Goal: Task Accomplishment & Management: Complete application form

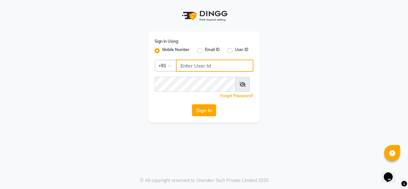
click at [204, 72] on input "Username" at bounding box center [214, 66] width 77 height 12
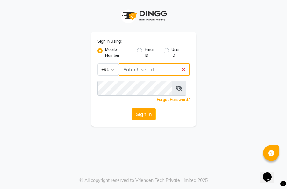
click at [141, 74] on input "Username" at bounding box center [154, 69] width 71 height 12
type input "9880341995"
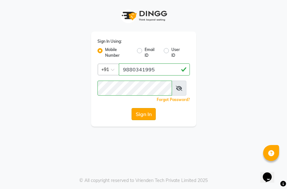
click at [142, 120] on button "Sign In" at bounding box center [143, 114] width 24 height 12
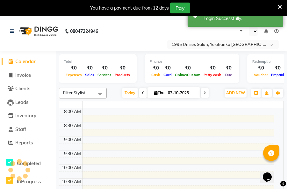
select select "en"
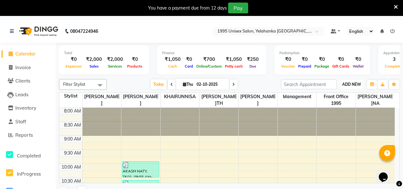
click at [345, 87] on button "ADD NEW Toggle Dropdown" at bounding box center [351, 84] width 22 height 9
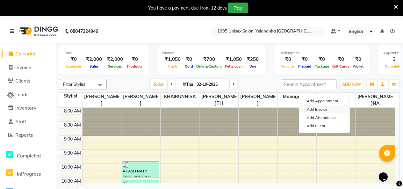
click at [323, 111] on link "Add Invoice" at bounding box center [324, 109] width 50 height 8
select select "service"
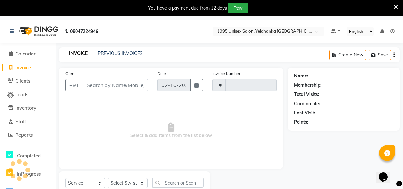
type input "0009"
select select "8994"
click at [98, 91] on input "Client" at bounding box center [114, 85] width 65 height 12
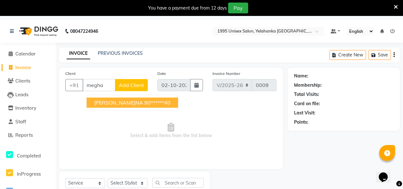
scroll to position [0, 11]
click at [125, 106] on span "[PERSON_NAME]NA" at bounding box center [118, 102] width 49 height 6
type input "90******40"
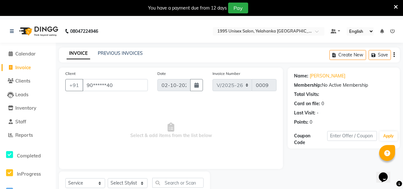
scroll to position [44, 0]
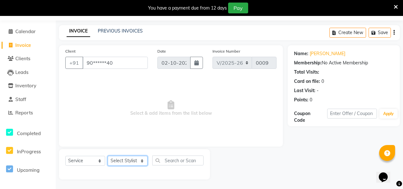
click at [127, 156] on select "Select Stylist [PERSON_NAME] [PERSON_NAME] [PERSON_NAME] KATHUM Front Office 19…" at bounding box center [128, 161] width 40 height 10
select select "91486"
click at [110, 156] on select "Select Stylist [PERSON_NAME] [PERSON_NAME] [PERSON_NAME] KATHUM Front Office 19…" at bounding box center [128, 161] width 40 height 10
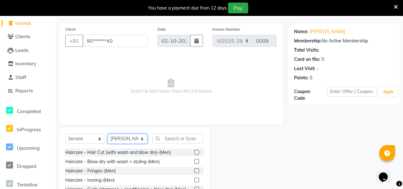
scroll to position [108, 0]
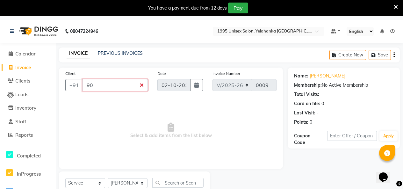
type input "9"
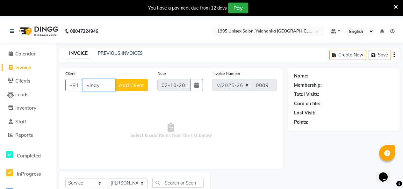
scroll to position [0, 6]
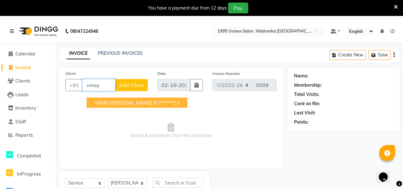
click at [119, 106] on span "VINAY/[PERSON_NAME]" at bounding box center [123, 102] width 58 height 6
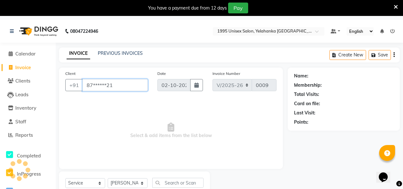
scroll to position [0, 0]
type input "87******21"
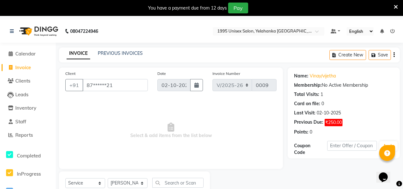
scroll to position [108, 0]
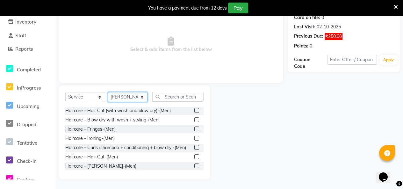
click at [141, 92] on select "Select Stylist [PERSON_NAME] [PERSON_NAME] [PERSON_NAME] KATHUM Front Office 19…" at bounding box center [128, 97] width 40 height 10
select select "91484"
click at [110, 92] on select "Select Stylist [PERSON_NAME] [PERSON_NAME] [PERSON_NAME] KATHUM Front Office 19…" at bounding box center [128, 97] width 40 height 10
click at [194, 108] on label at bounding box center [196, 110] width 5 height 5
click at [194, 109] on input "checkbox" at bounding box center [196, 111] width 4 height 4
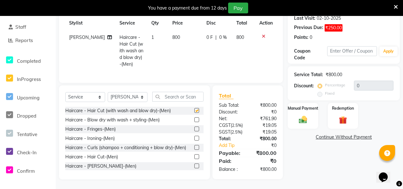
checkbox input "false"
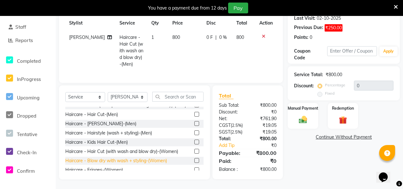
scroll to position [0, 0]
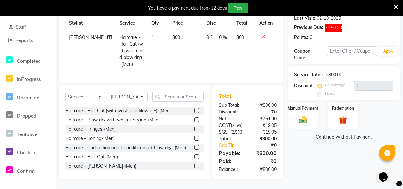
click at [262, 39] on icon at bounding box center [264, 36] width 4 height 4
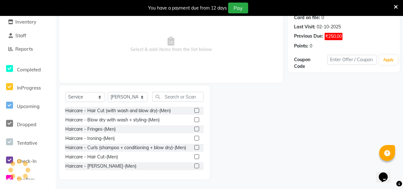
scroll to position [32, 0]
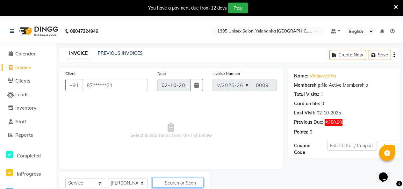
click at [183, 178] on input "text" at bounding box center [177, 183] width 51 height 10
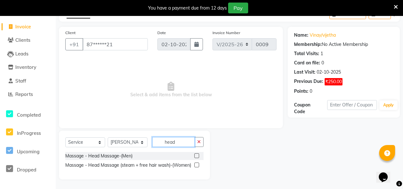
scroll to position [0, 0]
type input "head"
click at [194, 153] on label at bounding box center [196, 155] width 5 height 5
click at [194, 154] on input "checkbox" at bounding box center [196, 156] width 4 height 4
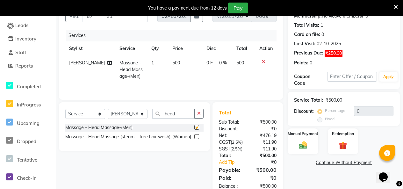
checkbox input "false"
click at [194, 139] on label at bounding box center [196, 136] width 5 height 5
click at [194, 139] on input "checkbox" at bounding box center [196, 137] width 4 height 4
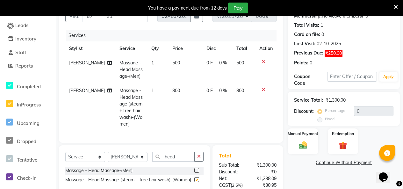
checkbox input "false"
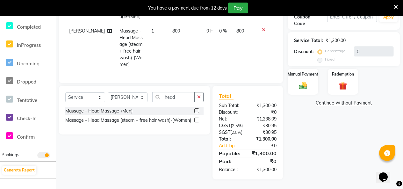
scroll to position [197, 0]
click at [343, 22] on input "text" at bounding box center [352, 17] width 50 height 10
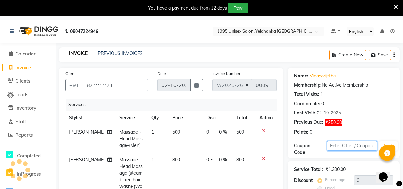
scroll to position [96, 0]
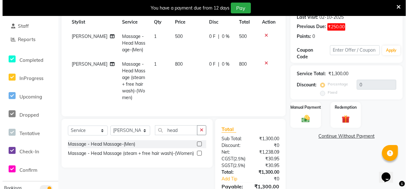
scroll to position [0, 0]
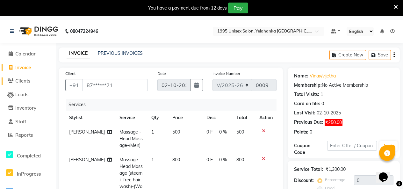
click at [24, 80] on span "Clients" at bounding box center [22, 81] width 15 height 6
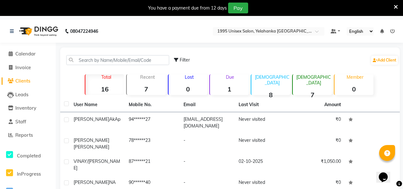
click at [29, 81] on span "Clients" at bounding box center [22, 81] width 15 height 6
click at [376, 62] on link "Add Client" at bounding box center [384, 60] width 27 height 9
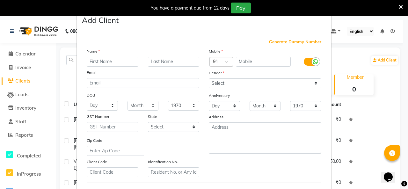
click at [21, 69] on ngb-modal-window "Add Client Generate Dummy Number Name Email DOB Day 01 02 03 04 05 06 07 08 09 …" at bounding box center [204, 94] width 408 height 189
click at [50, 29] on ngb-modal-window "Add Client Generate Dummy Number Name Email DOB Day 01 02 03 04 05 06 07 08 09 …" at bounding box center [204, 94] width 408 height 189
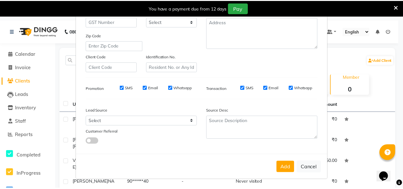
scroll to position [161, 0]
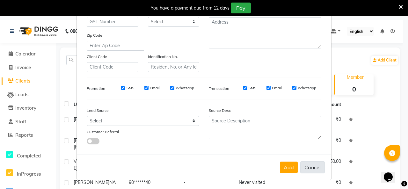
click at [300, 162] on button "Cancel" at bounding box center [312, 167] width 25 height 12
select select
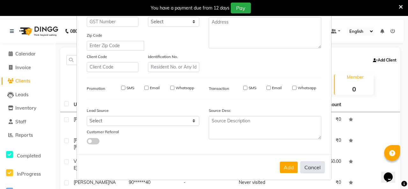
select select
checkbox input "false"
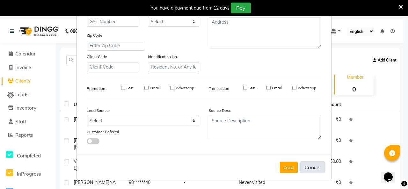
checkbox input "false"
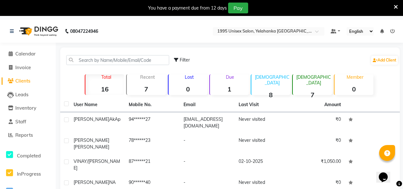
click at [394, 6] on icon at bounding box center [396, 7] width 4 height 6
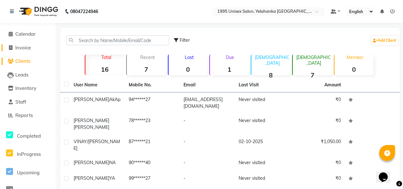
click at [27, 47] on span "Invoice" at bounding box center [23, 48] width 16 height 6
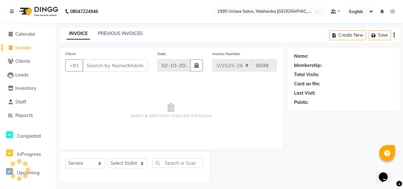
click at [24, 45] on span "Invoice" at bounding box center [23, 48] width 16 height 6
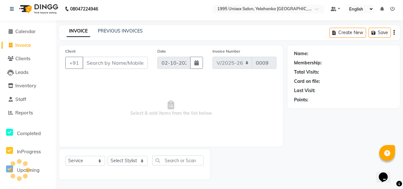
select select "service"
select select "8994"
type input "0009"
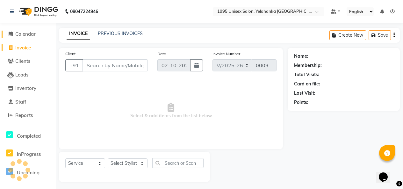
click at [27, 33] on span "Calendar" at bounding box center [25, 34] width 20 height 6
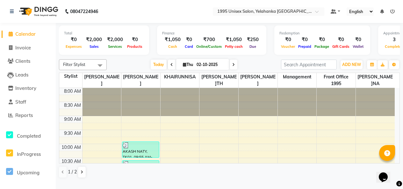
click at [168, 69] on span at bounding box center [172, 65] width 8 height 10
type input "01-10-2025"
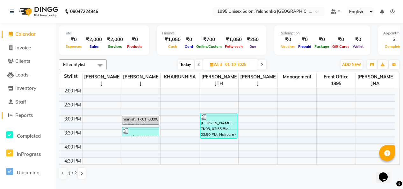
click at [32, 115] on span "Reports" at bounding box center [24, 115] width 18 height 6
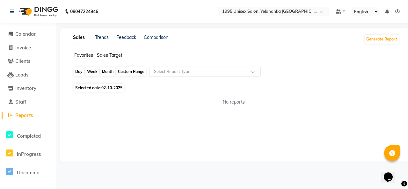
click at [81, 76] on div "Day" at bounding box center [79, 71] width 11 height 9
select select "10"
select select "2025"
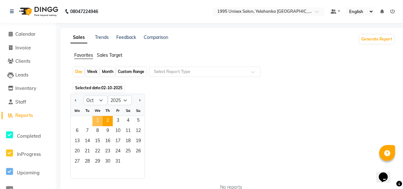
click at [103, 126] on span "1" at bounding box center [97, 121] width 10 height 10
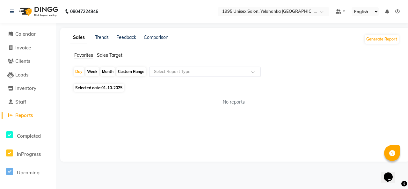
click at [259, 77] on span at bounding box center [255, 73] width 8 height 6
click at [166, 75] on input "text" at bounding box center [199, 71] width 92 height 6
click at [137, 76] on div "Custom Range" at bounding box center [131, 71] width 30 height 9
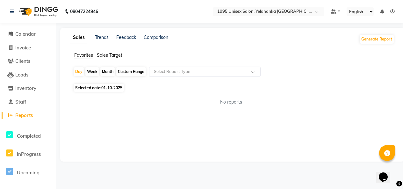
select select "10"
select select "2025"
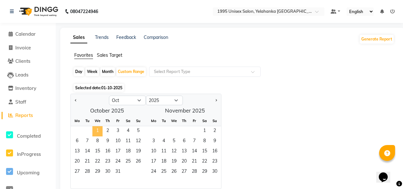
click at [103, 136] on span "1" at bounding box center [97, 131] width 10 height 10
click at [110, 76] on div "Month" at bounding box center [107, 71] width 15 height 9
select select "10"
select select "2025"
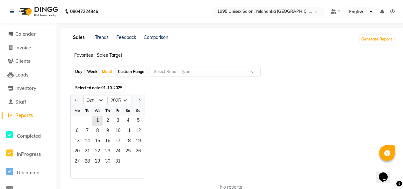
click at [82, 76] on div "Day" at bounding box center [79, 71] width 11 height 9
select select "10"
select select "2025"
click at [85, 43] on link "Sales" at bounding box center [78, 37] width 17 height 11
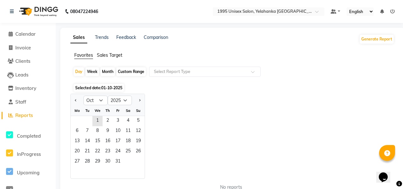
click at [47, 10] on img at bounding box center [38, 12] width 44 height 18
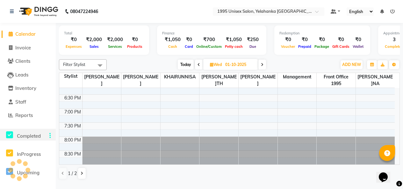
scroll to position [2, 0]
click at [29, 134] on span "Completed" at bounding box center [29, 136] width 24 height 6
click at [262, 67] on icon at bounding box center [262, 65] width 3 height 4
type input "02-10-2025"
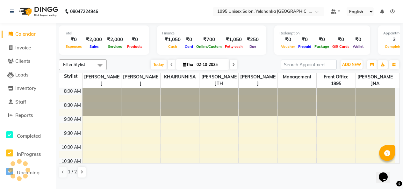
scroll to position [168, 0]
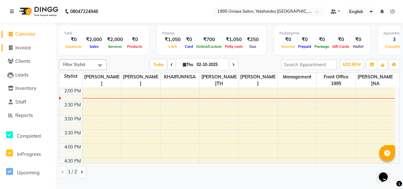
click at [18, 46] on span "Invoice" at bounding box center [23, 48] width 16 height 6
select select "service"
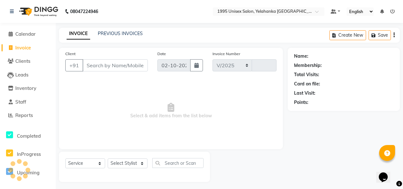
select select "8994"
type input "0009"
click at [46, 11] on img at bounding box center [38, 12] width 44 height 18
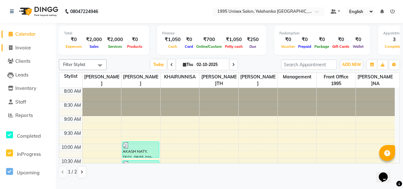
click at [24, 47] on span "Invoice" at bounding box center [23, 48] width 16 height 6
select select "service"
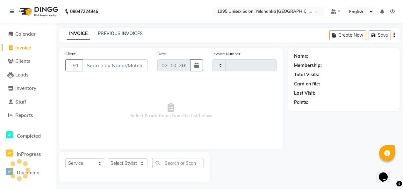
type input "0009"
select select "8994"
click at [114, 71] on input "Client" at bounding box center [114, 65] width 65 height 12
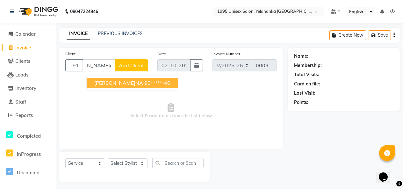
scroll to position [0, 20]
type input "[PERSON_NAME]na"
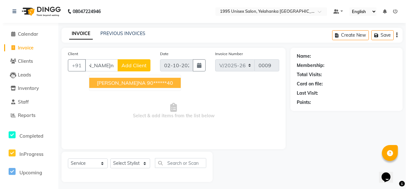
scroll to position [0, 0]
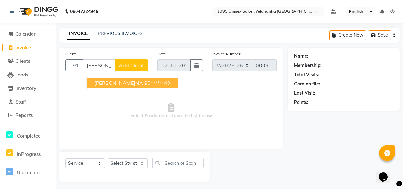
click at [125, 71] on button "Add Client" at bounding box center [131, 65] width 33 height 12
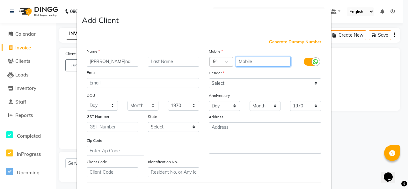
click at [265, 67] on input "text" at bounding box center [263, 62] width 55 height 10
type input "6362947197"
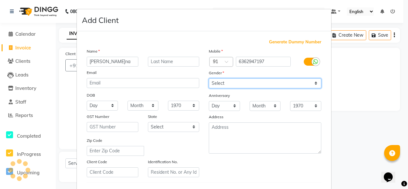
click at [251, 88] on select "Select [DEMOGRAPHIC_DATA] [DEMOGRAPHIC_DATA] Other Prefer Not To Say" at bounding box center [265, 83] width 112 height 10
select select "[DEMOGRAPHIC_DATA]"
click at [209, 88] on select "Select [DEMOGRAPHIC_DATA] [DEMOGRAPHIC_DATA] Other Prefer Not To Say" at bounding box center [265, 83] width 112 height 10
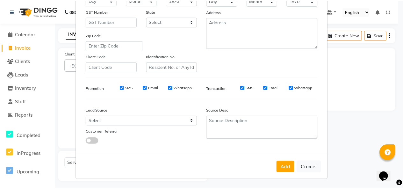
scroll to position [161, 0]
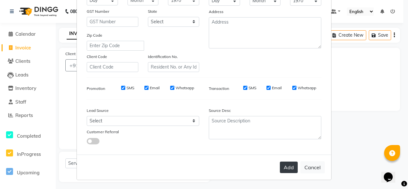
click at [280, 162] on button "Add" at bounding box center [289, 166] width 18 height 11
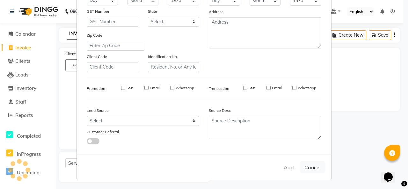
type input "63******97"
select select
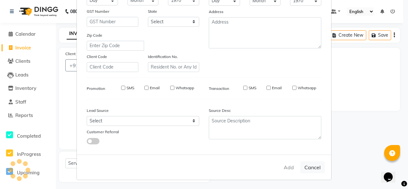
select select
checkbox input "false"
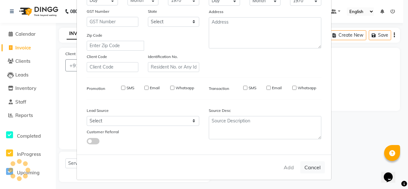
checkbox input "false"
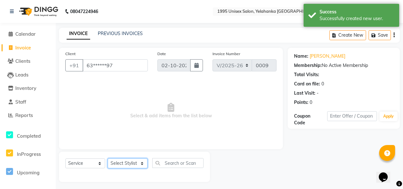
click at [135, 158] on select "Select Stylist [PERSON_NAME] [PERSON_NAME] [PERSON_NAME] KATHUM Front Office 19…" at bounding box center [128, 163] width 40 height 10
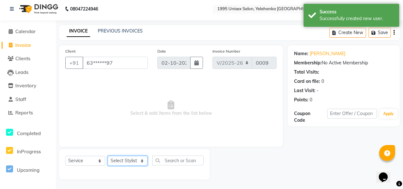
select select "91484"
click at [110, 156] on select "Select Stylist [PERSON_NAME] [PERSON_NAME] [PERSON_NAME] KATHUM Front Office 19…" at bounding box center [128, 161] width 40 height 10
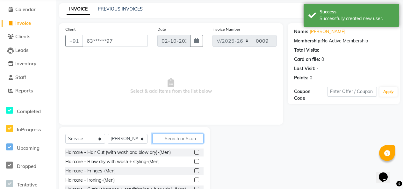
click at [170, 133] on input "text" at bounding box center [177, 138] width 51 height 10
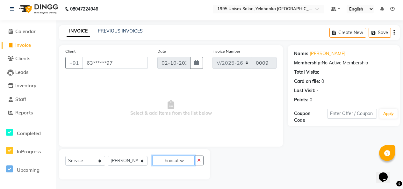
scroll to position [0, 8]
click at [179, 158] on input "haircut w" at bounding box center [173, 160] width 42 height 10
click at [187, 157] on input "haircut w" at bounding box center [173, 160] width 42 height 10
type input "haircut"
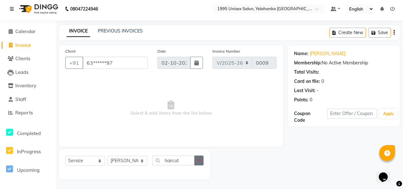
scroll to position [0, 0]
click at [197, 158] on icon "button" at bounding box center [199, 160] width 4 height 4
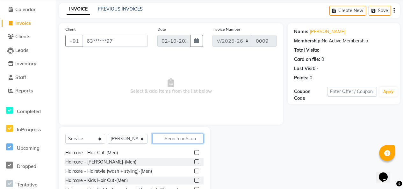
scroll to position [32, 0]
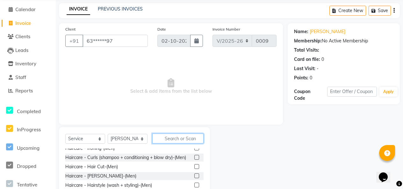
click at [172, 143] on input "text" at bounding box center [177, 138] width 51 height 10
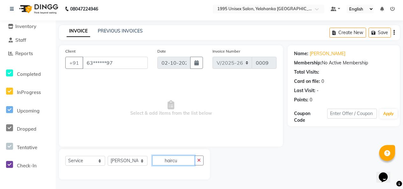
scroll to position [0, 0]
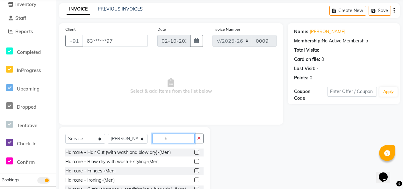
type input "h"
click at [143, 144] on select "Select Stylist [PERSON_NAME] [PERSON_NAME] [PERSON_NAME] KATHUM Front Office 19…" at bounding box center [128, 139] width 40 height 10
select select "91489"
click at [110, 144] on select "Select Stylist [PERSON_NAME] [PERSON_NAME] [PERSON_NAME] KATHUM Front Office 19…" at bounding box center [128, 139] width 40 height 10
click at [177, 143] on input "h" at bounding box center [173, 138] width 42 height 10
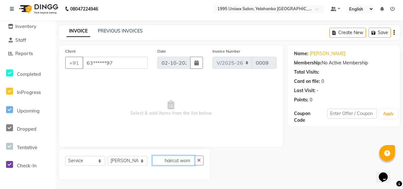
scroll to position [0, 16]
type input "haircut wom"
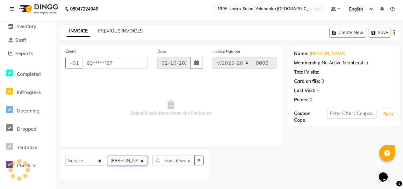
scroll to position [0, 0]
click at [140, 160] on select "Select Stylist [PERSON_NAME] [PERSON_NAME] [PERSON_NAME] KATHUM Front Office 19…" at bounding box center [128, 161] width 40 height 10
select select "91486"
click at [110, 156] on select "Select Stylist [PERSON_NAME] [PERSON_NAME] [PERSON_NAME] KATHUM Front Office 19…" at bounding box center [128, 161] width 40 height 10
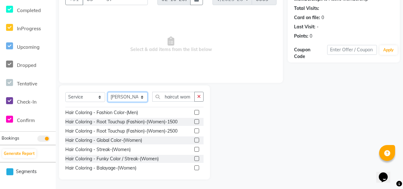
scroll to position [955, 0]
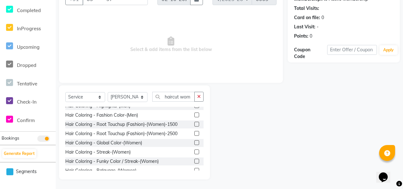
click at [194, 43] on label at bounding box center [196, 41] width 5 height 5
click at [194, 43] on input "checkbox" at bounding box center [196, 41] width 4 height 4
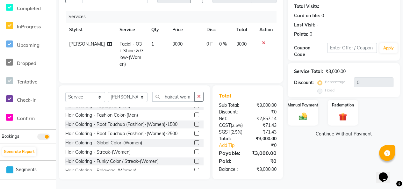
checkbox input "false"
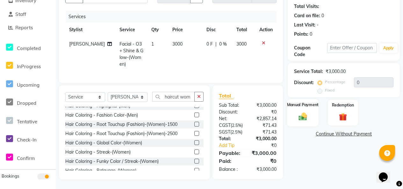
click at [307, 111] on img at bounding box center [303, 116] width 14 height 10
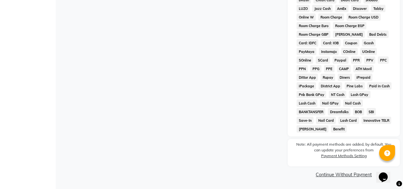
scroll to position [0, 0]
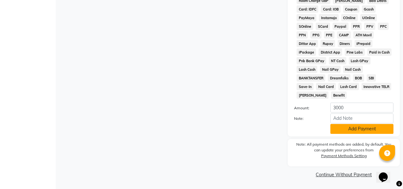
scroll to position [431, 0]
click at [360, 124] on button "Add Payment" at bounding box center [361, 129] width 63 height 10
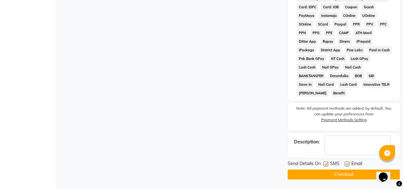
scroll to position [434, 0]
click at [325, 161] on label at bounding box center [325, 163] width 5 height 5
click at [325, 162] on input "checkbox" at bounding box center [325, 164] width 4 height 4
checkbox input "false"
click at [349, 161] on label at bounding box center [346, 163] width 5 height 5
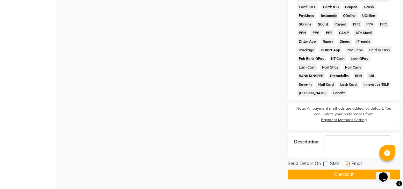
click at [349, 162] on input "checkbox" at bounding box center [346, 164] width 4 height 4
checkbox input "false"
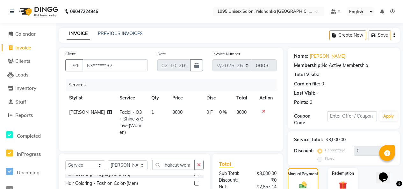
click at [57, 10] on img at bounding box center [38, 12] width 44 height 18
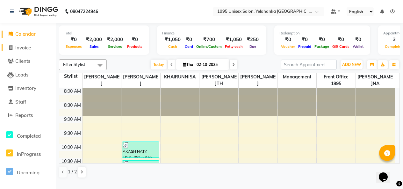
click at [22, 46] on span "Invoice" at bounding box center [23, 48] width 16 height 6
select select "8994"
select select "service"
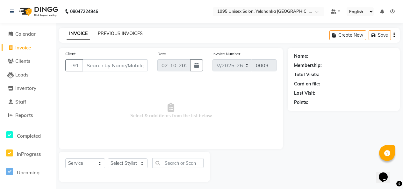
click at [117, 36] on link "PREVIOUS INVOICES" at bounding box center [120, 34] width 45 height 6
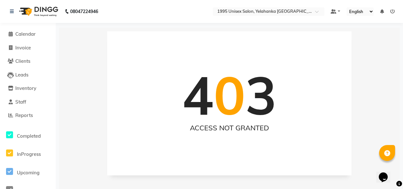
click at [45, 7] on img at bounding box center [38, 12] width 44 height 18
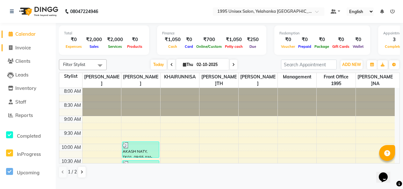
click at [29, 50] on span "Invoice" at bounding box center [23, 48] width 16 height 6
select select "8994"
select select "service"
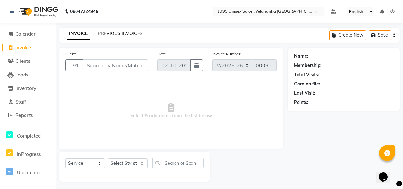
click at [121, 36] on link "PREVIOUS INVOICES" at bounding box center [120, 34] width 45 height 6
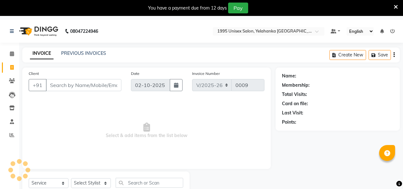
select select "8994"
select select "service"
click at [13, 32] on icon at bounding box center [12, 31] width 4 height 4
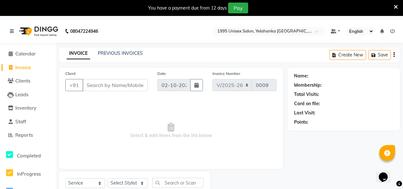
click at [394, 9] on icon at bounding box center [396, 7] width 4 height 6
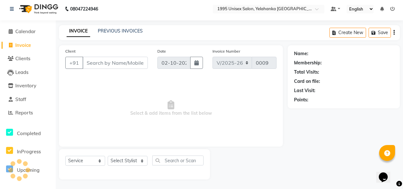
scroll to position [25, 0]
